Goal: Transaction & Acquisition: Purchase product/service

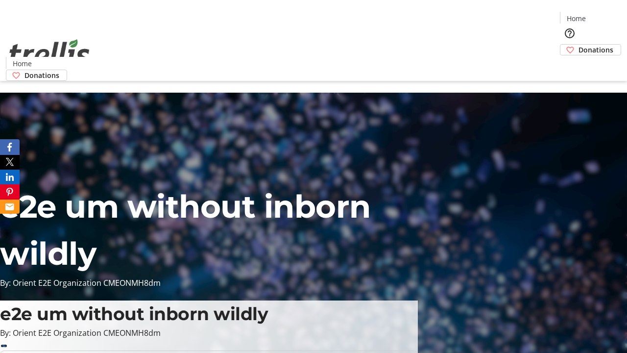
click at [578, 45] on span "Donations" at bounding box center [595, 50] width 35 height 10
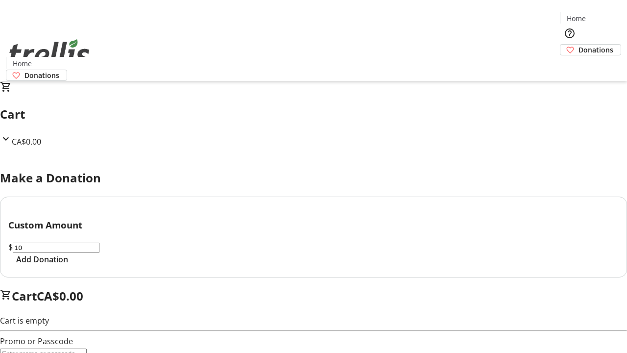
click at [68, 265] on span "Add Donation" at bounding box center [42, 259] width 52 height 12
